Goal: Find specific page/section: Find specific page/section

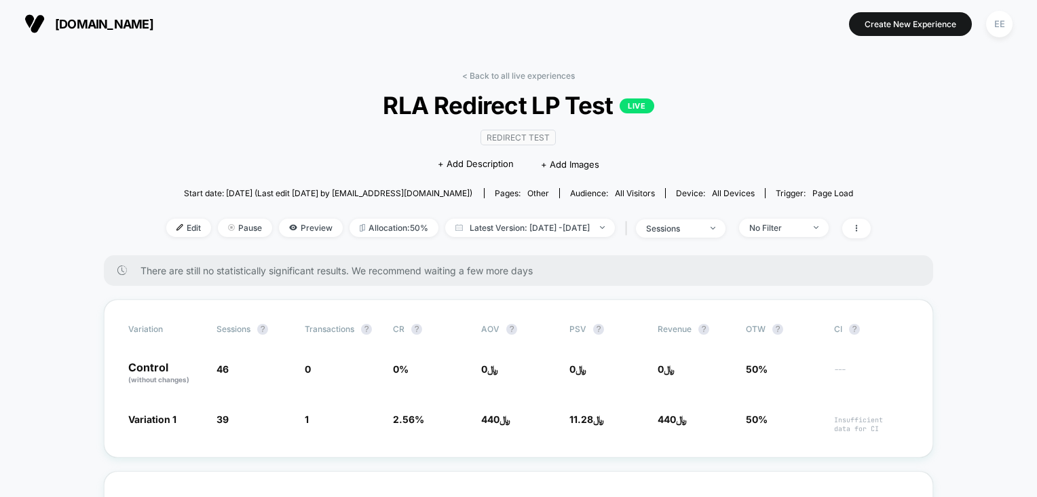
click at [68, 18] on span "[DOMAIN_NAME]" at bounding box center [104, 24] width 98 height 14
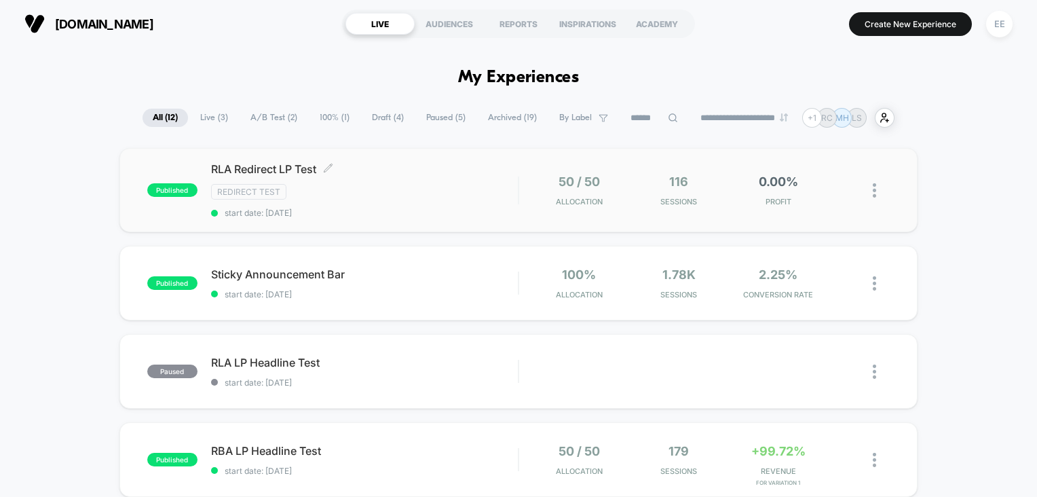
click at [404, 197] on div "Redirect Test" at bounding box center [365, 192] width 308 height 16
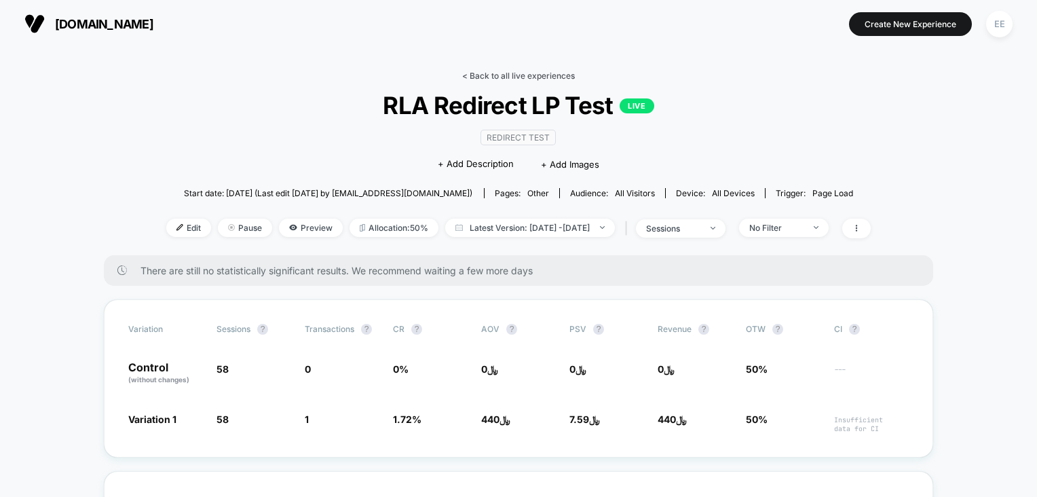
click at [476, 77] on link "< Back to all live experiences" at bounding box center [518, 76] width 113 height 10
